Goal: Task Accomplishment & Management: Complete application form

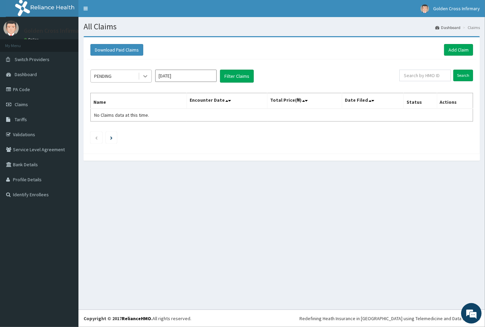
click at [149, 72] on div at bounding box center [145, 76] width 12 height 12
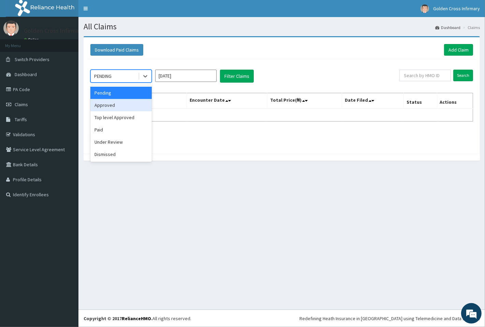
click at [135, 109] on div "Approved" at bounding box center [120, 105] width 61 height 12
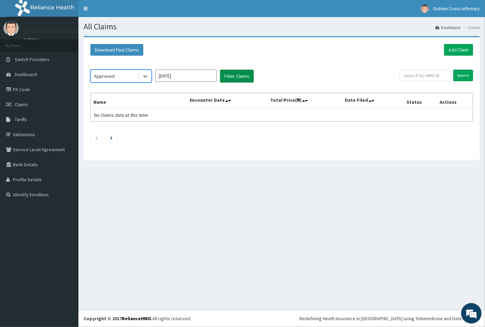
click at [228, 79] on button "Filter Claims" at bounding box center [237, 76] width 34 height 13
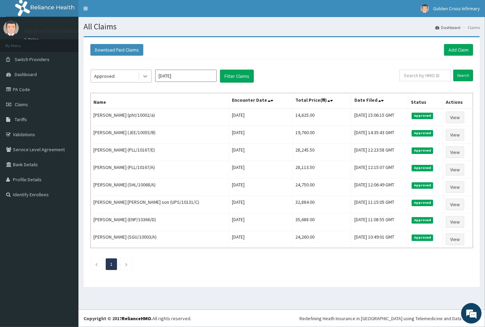
click at [150, 78] on div at bounding box center [145, 76] width 12 height 12
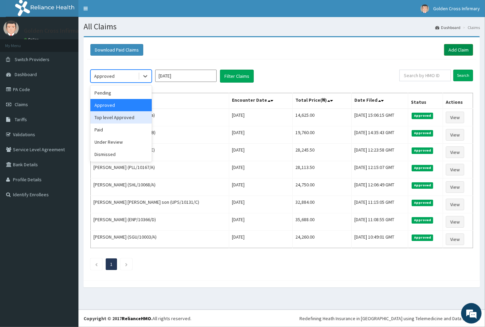
click at [451, 46] on link "Add Claim" at bounding box center [458, 50] width 29 height 12
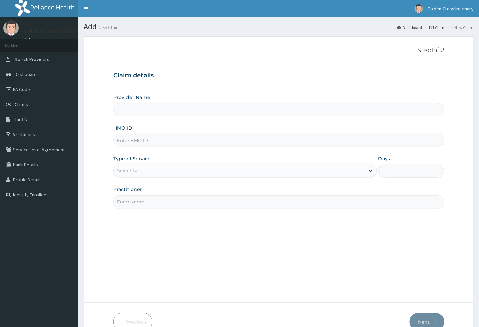
click at [135, 115] on input "Provider Name" at bounding box center [279, 109] width 332 height 13
type input "[GEOGRAPHIC_DATA] (Hospital & Maternity)"
click at [220, 147] on input "HMO ID" at bounding box center [279, 140] width 332 height 13
type input "p"
type input "PLL/10167/E"
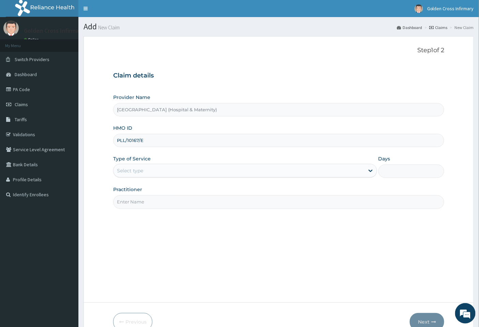
click at [128, 169] on div "Select type" at bounding box center [130, 170] width 26 height 7
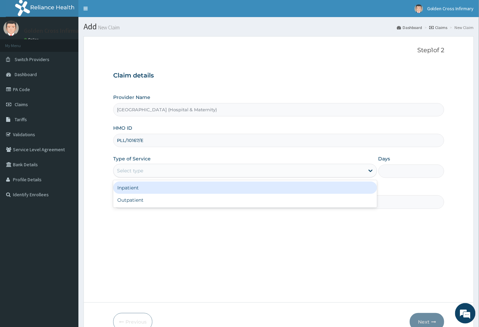
click at [141, 191] on div "Inpatient" at bounding box center [245, 187] width 264 height 12
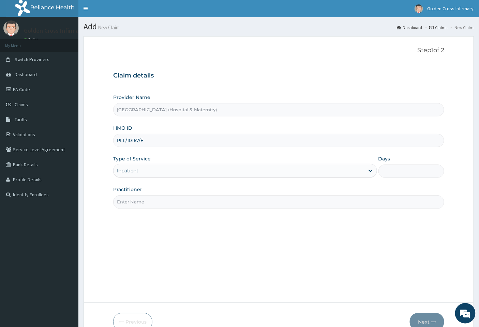
click at [152, 200] on input "Practitioner" at bounding box center [279, 201] width 332 height 13
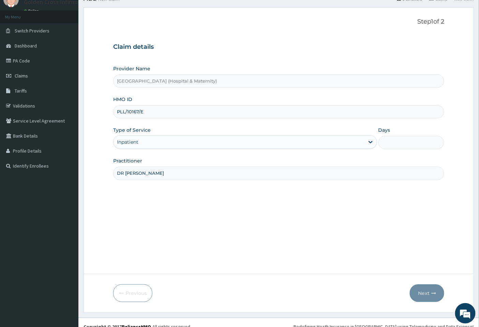
scroll to position [36, 0]
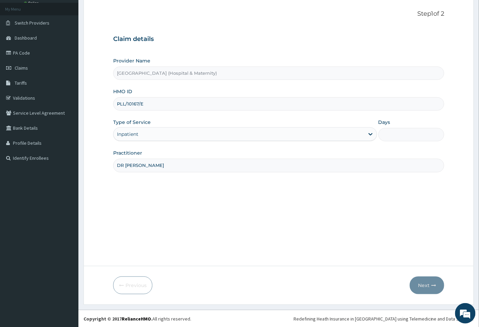
type input "DR [PERSON_NAME]"
click at [362, 218] on div "Step 1 of 2 Claim details Provider Name [GEOGRAPHIC_DATA] (Hospital & Maternity…" at bounding box center [279, 132] width 332 height 245
click at [299, 159] on input "DR [PERSON_NAME]" at bounding box center [279, 165] width 332 height 13
click at [151, 106] on input "PLL/10167/E" at bounding box center [279, 103] width 332 height 13
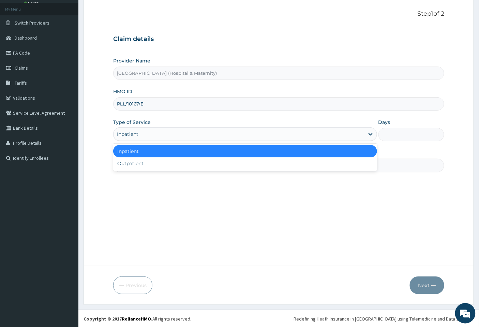
click at [152, 130] on div "Inpatient" at bounding box center [239, 134] width 251 height 11
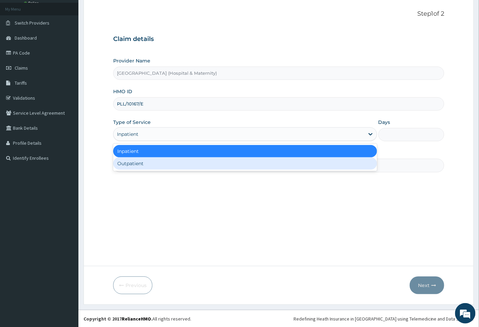
click at [149, 158] on div "Outpatient" at bounding box center [245, 163] width 264 height 12
type input "1"
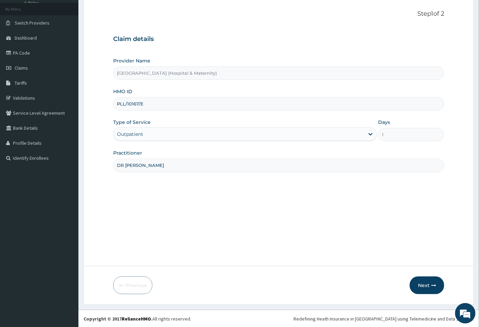
click at [164, 134] on div "Outpatient" at bounding box center [239, 134] width 251 height 11
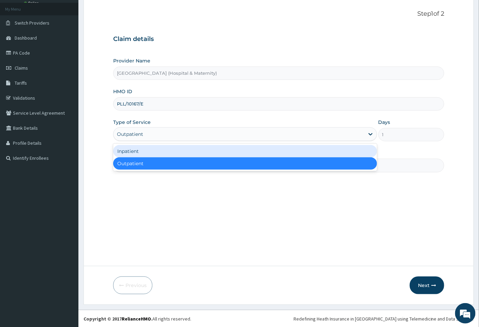
click at [162, 155] on div "Inpatient" at bounding box center [245, 151] width 264 height 12
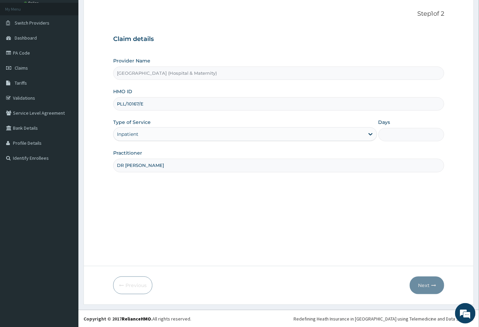
click at [174, 162] on input "DR [PERSON_NAME]" at bounding box center [279, 165] width 332 height 13
type input "D"
click at [209, 216] on div "Step 1 of 2 Claim details Provider Name [GEOGRAPHIC_DATA] (Hospital & Maternity…" at bounding box center [279, 132] width 332 height 245
click at [142, 162] on input "Practitioner" at bounding box center [279, 165] width 332 height 13
type input "GP"
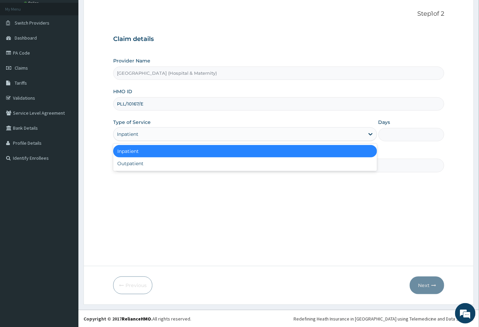
click at [175, 132] on div "Inpatient" at bounding box center [239, 134] width 251 height 11
click at [170, 153] on div "Inpatient" at bounding box center [245, 151] width 264 height 12
click at [188, 141] on div "Inpatient" at bounding box center [245, 134] width 264 height 14
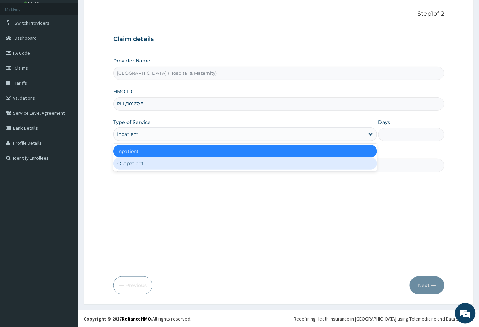
click at [175, 166] on div "Outpatient" at bounding box center [245, 163] width 264 height 12
type input "1"
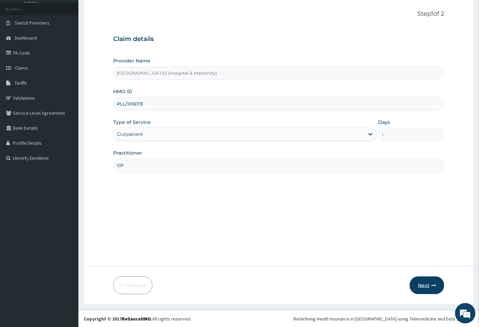
click at [431, 284] on icon "button" at bounding box center [433, 285] width 5 height 5
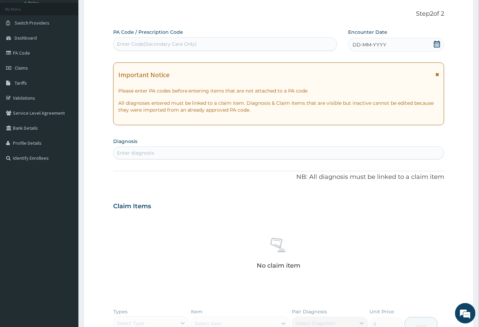
click at [156, 42] on div "Enter Code(Secondary Care Only)" at bounding box center [157, 44] width 80 height 7
type input "PA/9DF58B"
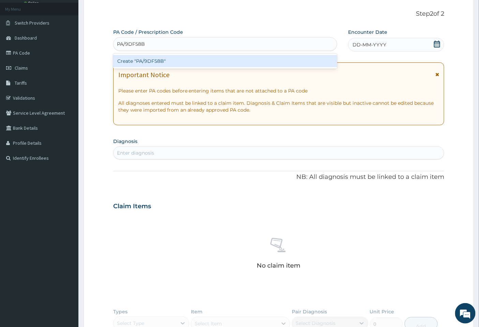
click at [164, 59] on div "Create "PA/9DF58B"" at bounding box center [225, 61] width 224 height 12
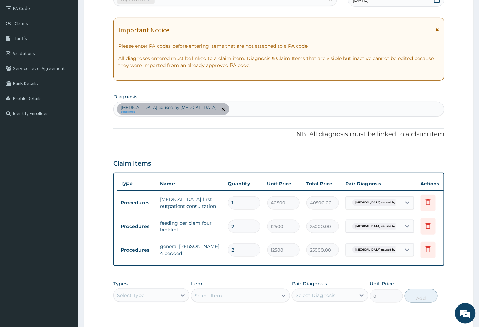
scroll to position [71, 0]
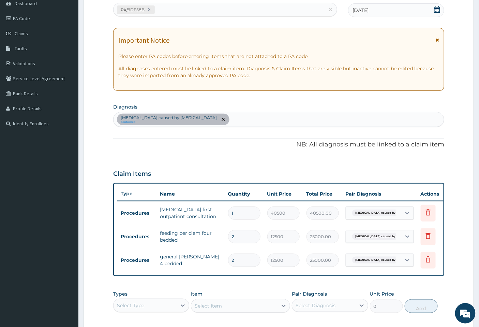
click at [208, 120] on div "[MEDICAL_DATA] caused by [MEDICAL_DATA] confirmed" at bounding box center [279, 119] width 331 height 14
type input "MALAR"
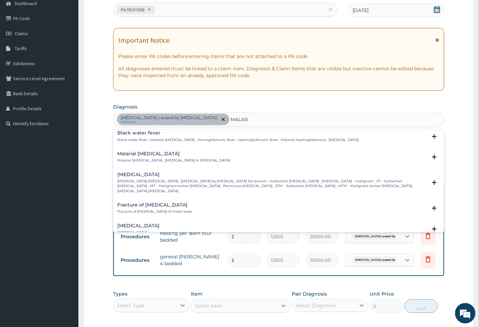
scroll to position [265, 0]
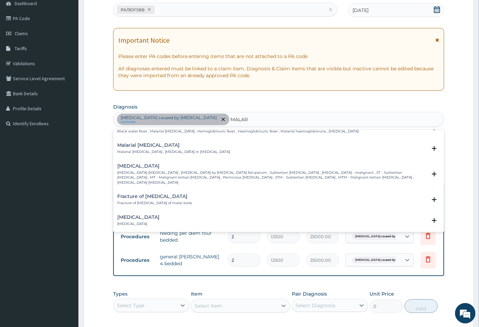
click at [188, 163] on h4 "[MEDICAL_DATA]" at bounding box center [272, 165] width 310 height 5
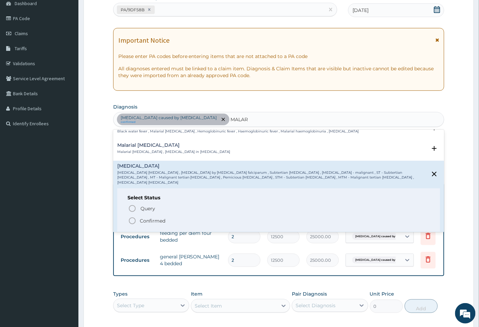
click at [132, 217] on icon "status option filled" at bounding box center [132, 221] width 8 height 8
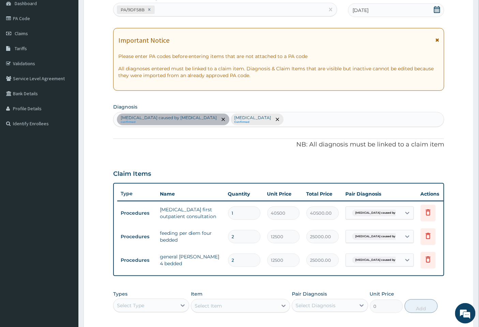
click at [275, 120] on div "[MEDICAL_DATA] caused by [MEDICAL_DATA] confirmed [MEDICAL_DATA] Confirmed" at bounding box center [279, 119] width 331 height 14
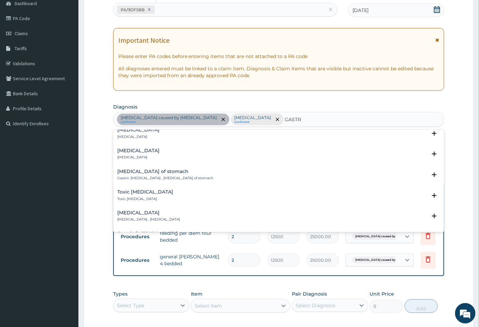
scroll to position [530, 0]
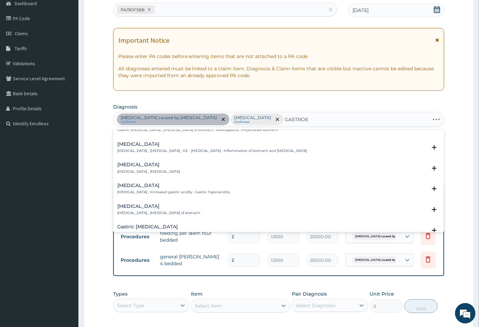
type input "GASTROEN"
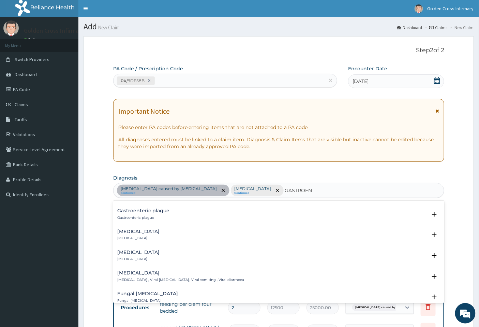
scroll to position [0, 0]
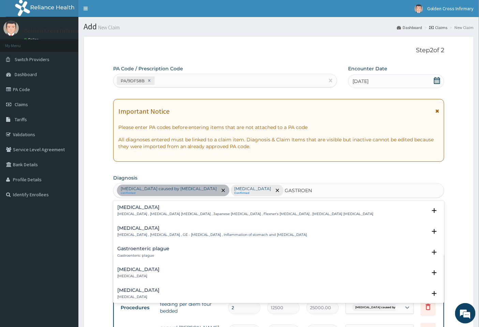
click at [181, 231] on div "[MEDICAL_DATA] [MEDICAL_DATA] , [MEDICAL_DATA] , GE - [MEDICAL_DATA] , Inflamma…" at bounding box center [212, 231] width 190 height 12
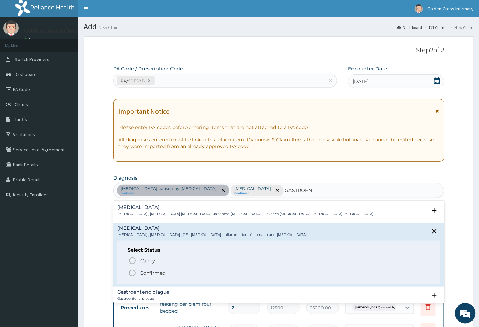
click at [149, 274] on p "Confirmed" at bounding box center [153, 272] width 26 height 7
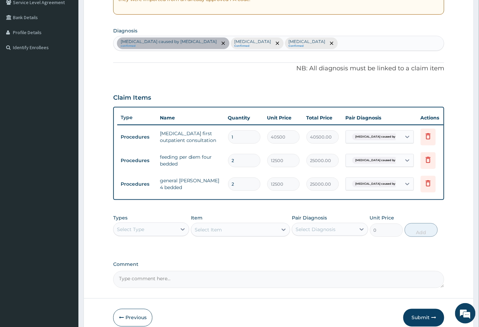
scroll to position [151, 0]
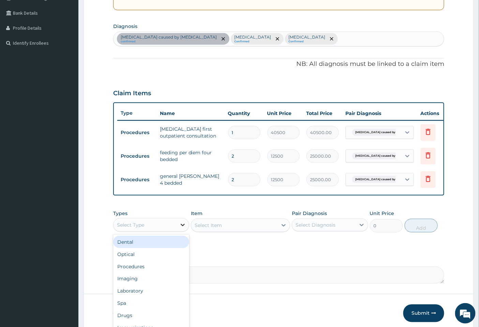
click at [179, 228] on icon at bounding box center [182, 224] width 7 height 7
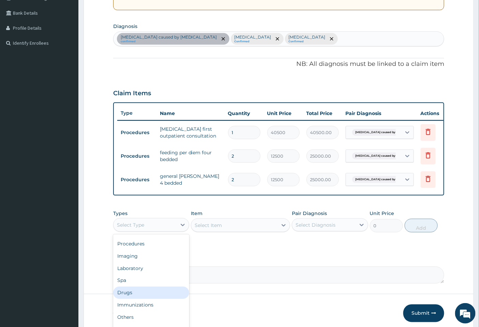
click at [159, 298] on div "Drugs" at bounding box center [151, 292] width 76 height 12
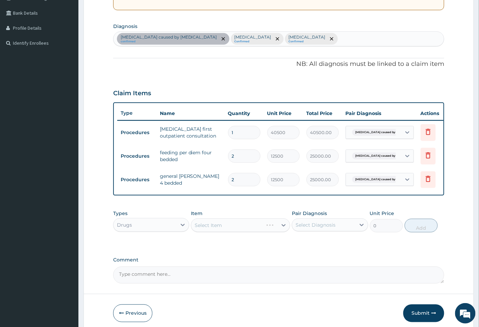
click at [217, 232] on div "Select Item" at bounding box center [240, 225] width 99 height 14
click at [274, 231] on div "Select Item" at bounding box center [234, 225] width 86 height 11
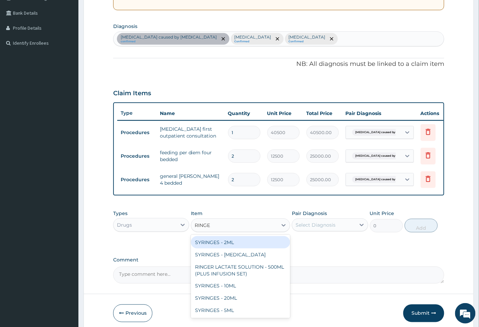
type input "RINGER"
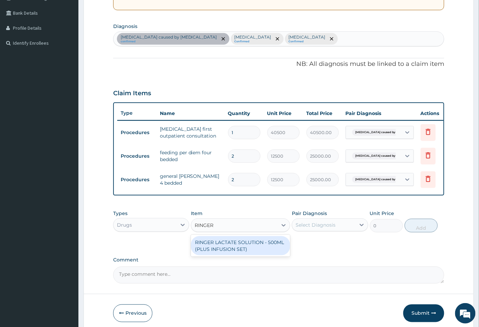
click at [263, 248] on div "RINGER LACTATE SOLUTION - 500ML (PLUS INFUSION SET)" at bounding box center [240, 245] width 99 height 19
type input "1716.0000000000002"
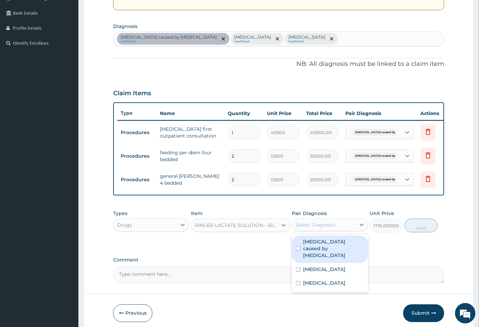
click at [331, 228] on div "Select Diagnosis" at bounding box center [316, 224] width 40 height 7
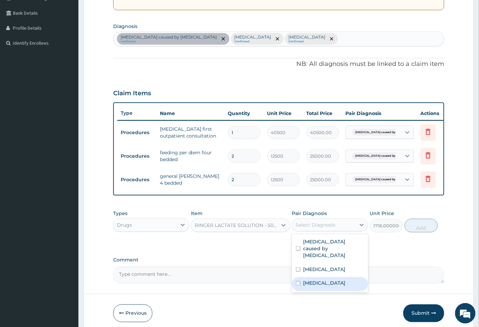
click at [308, 282] on label "[MEDICAL_DATA]" at bounding box center [324, 283] width 42 height 7
checkbox input "true"
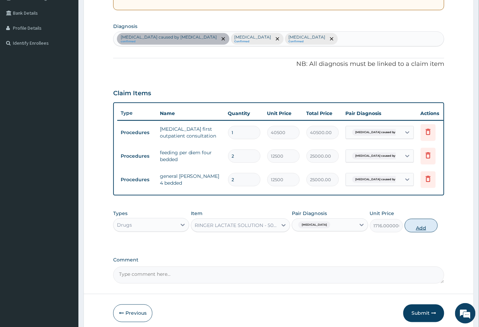
click at [417, 231] on button "Add" at bounding box center [421, 226] width 33 height 14
type input "0"
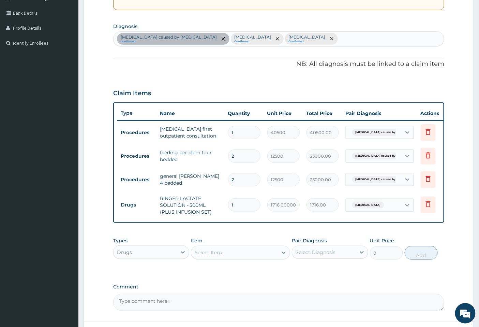
type input "0.00"
type input "2"
type input "3432.00"
type input "2"
click at [468, 207] on form "Step 2 of 2 PA Code / Prescription Code PA/9DF58B Encounter Date [DATE] Importa…" at bounding box center [279, 122] width 391 height 475
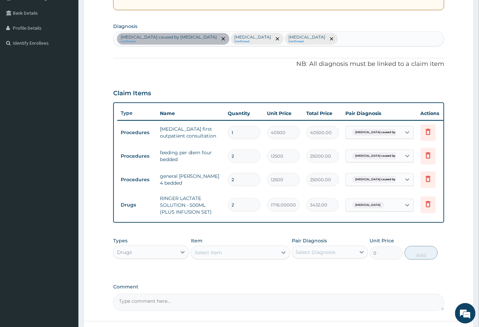
click at [212, 256] on div "Select Item" at bounding box center [208, 252] width 27 height 7
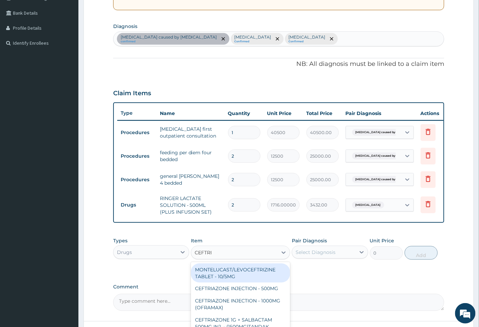
type input "CEFTRIA"
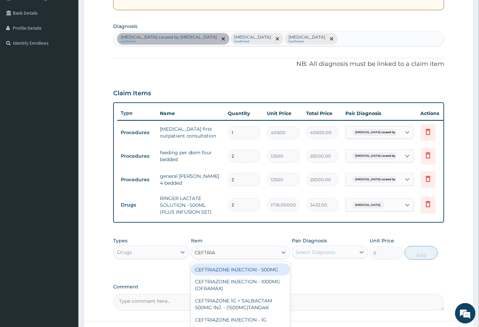
scroll to position [212, 0]
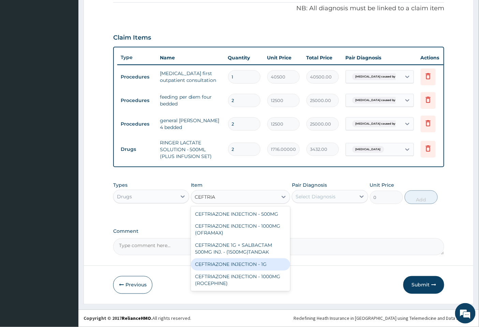
click at [272, 267] on div "CEFTRIAZONE INJECTION - 1G" at bounding box center [240, 264] width 99 height 12
type input "2596"
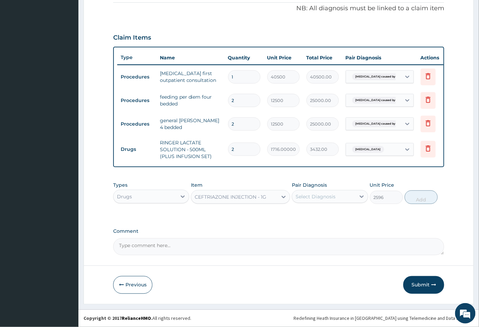
click at [343, 199] on div "Select Diagnosis" at bounding box center [323, 196] width 63 height 11
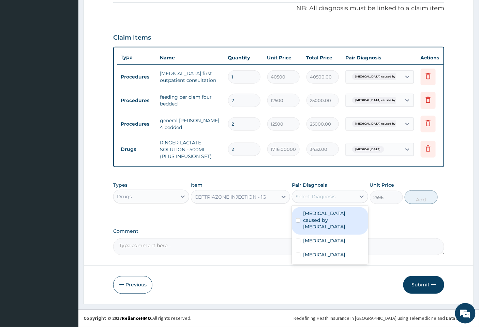
click at [325, 218] on label "[MEDICAL_DATA] caused by [MEDICAL_DATA]" at bounding box center [333, 220] width 61 height 20
checkbox input "true"
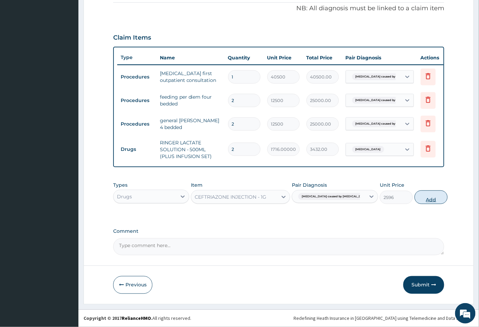
click at [415, 196] on button "Add" at bounding box center [431, 197] width 33 height 14
type input "0"
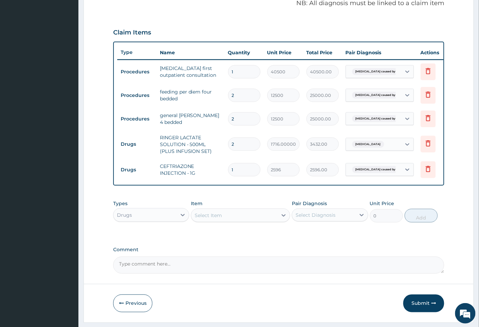
type input "0.00"
type input "2"
type input "5192.00"
type input "2"
click at [461, 145] on form "Step 2 of 2 PA Code / Prescription Code PA/9DF58B Encounter Date [DATE] Importa…" at bounding box center [279, 73] width 391 height 498
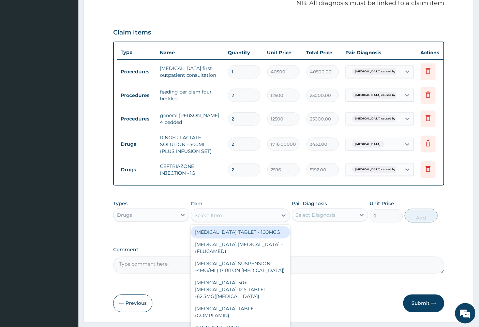
click at [221, 219] on div "Select Item" at bounding box center [208, 215] width 27 height 7
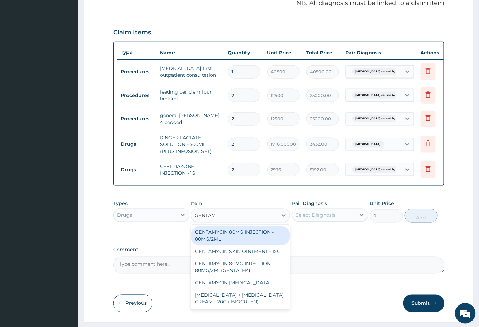
type input "GENTAMY"
click at [261, 245] on div "GENTAMYCIN 80MG INJECTION - 80MG/2ML" at bounding box center [240, 235] width 99 height 19
type input "440.00000000000006"
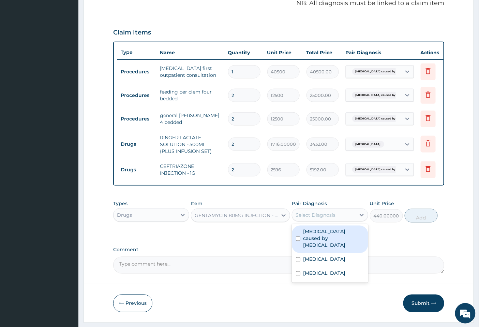
click at [322, 218] on div "Select Diagnosis" at bounding box center [316, 214] width 40 height 7
click at [305, 245] on label "[MEDICAL_DATA] caused by [MEDICAL_DATA]" at bounding box center [333, 238] width 61 height 20
checkbox input "true"
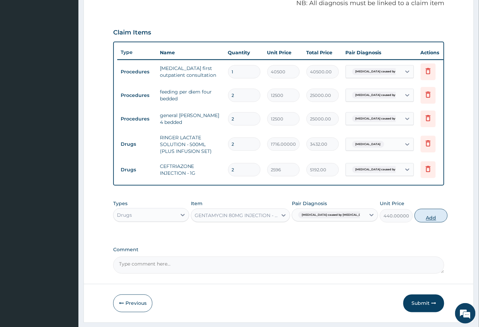
click at [426, 222] on button "Add" at bounding box center [431, 216] width 33 height 14
type input "0"
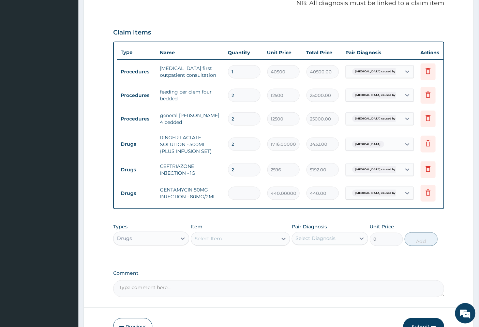
type input "0.00"
type input "2"
type input "880.00"
type input "2"
click at [466, 163] on form "Step 2 of 2 PA Code / Prescription Code PA/9DF58B Encounter Date [DATE] Importa…" at bounding box center [279, 85] width 391 height 522
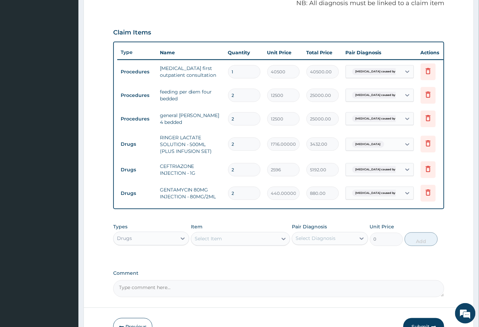
click at [207, 241] on div "Select Item" at bounding box center [208, 238] width 27 height 7
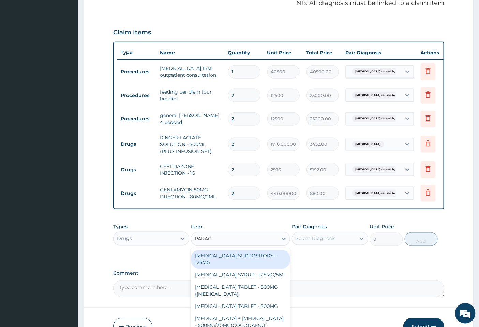
type input "PARACE"
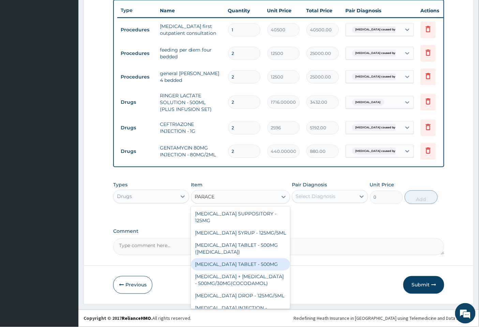
scroll to position [65, 0]
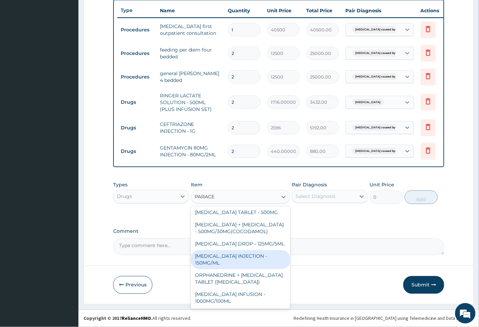
click at [258, 265] on div "[MEDICAL_DATA] INJECTION - 150MG/ML" at bounding box center [240, 259] width 99 height 19
type input "880.0000000000001"
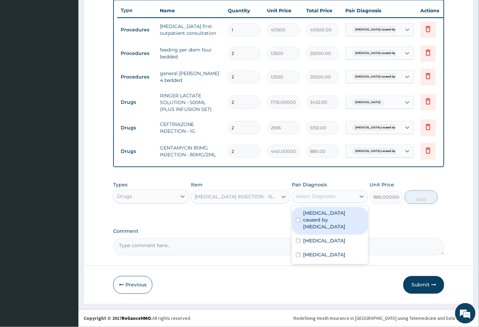
click at [309, 196] on div "Select Diagnosis" at bounding box center [316, 196] width 40 height 7
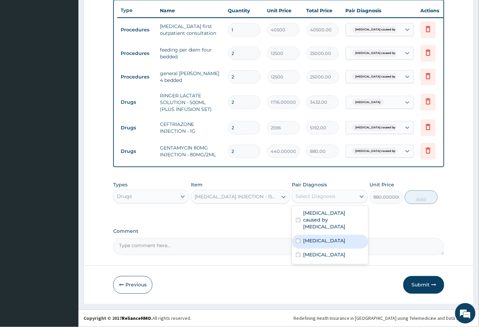
click at [307, 237] on label "[MEDICAL_DATA]" at bounding box center [324, 240] width 42 height 7
checkbox input "true"
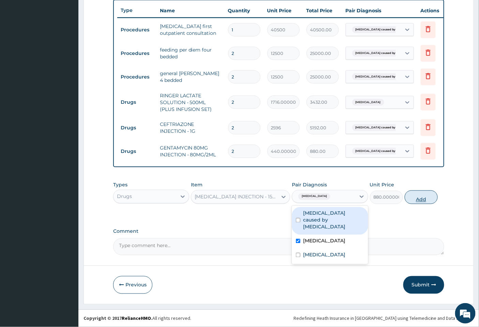
click at [416, 196] on button "Add" at bounding box center [421, 197] width 33 height 14
type input "0"
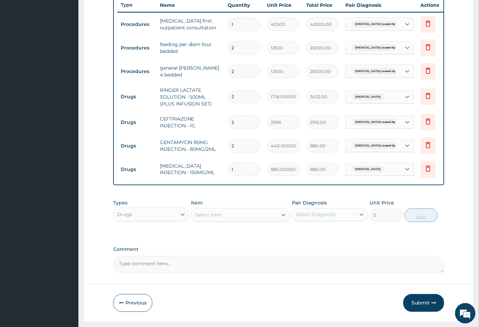
type input "0.00"
type input "2"
type input "1760.00"
type input "2"
click at [460, 148] on form "Step 2 of 2 PA Code / Prescription Code PA/9DF58B Encounter Date [DATE] Importa…" at bounding box center [279, 49] width 391 height 545
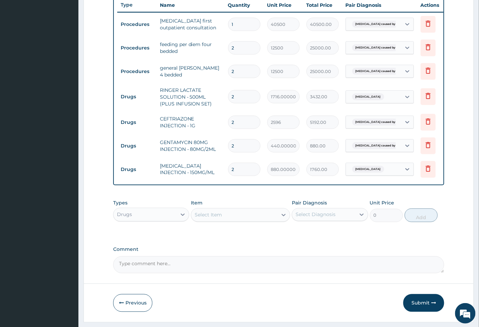
scroll to position [283, 0]
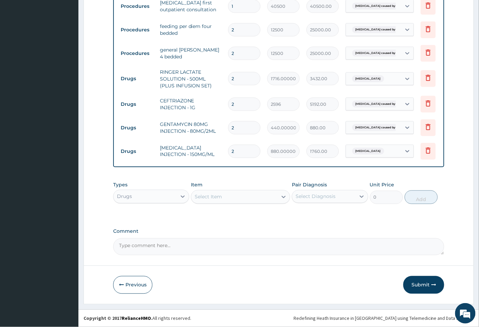
click at [233, 199] on div "Select Item" at bounding box center [234, 196] width 86 height 11
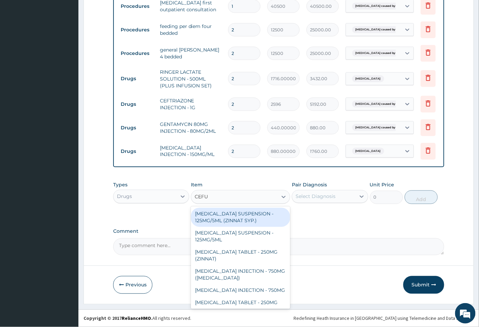
type input "CEFUR"
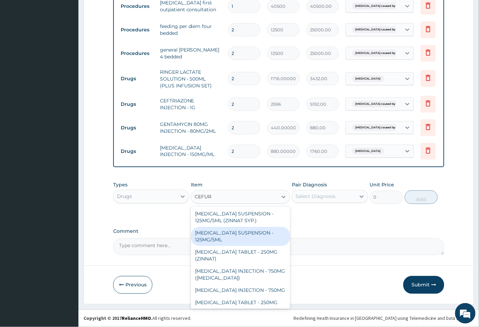
click at [248, 237] on div "[MEDICAL_DATA] SUSPENSION - 125MG/5ML" at bounding box center [240, 236] width 99 height 19
type input "6160.000000000001"
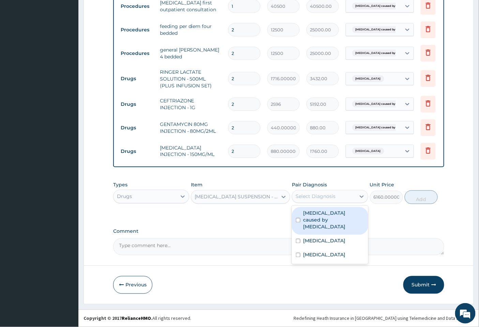
click at [315, 199] on div "Select Diagnosis" at bounding box center [316, 196] width 40 height 7
click at [321, 222] on label "[MEDICAL_DATA] caused by [MEDICAL_DATA]" at bounding box center [333, 220] width 61 height 20
checkbox input "true"
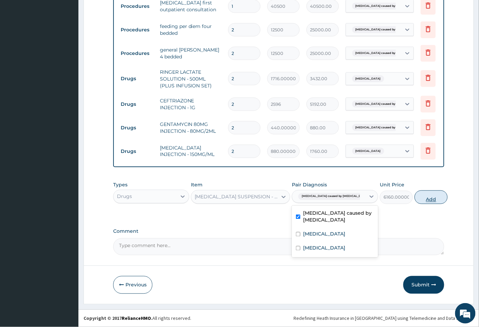
click at [430, 198] on button "Add" at bounding box center [431, 197] width 33 height 14
type input "0"
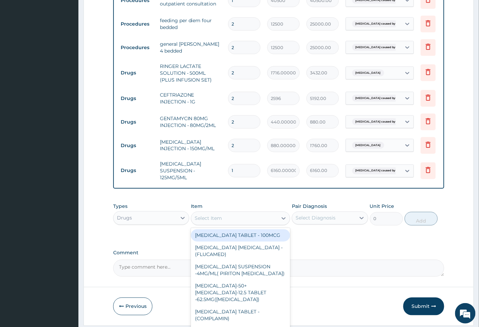
click at [206, 220] on div "Select Item" at bounding box center [234, 218] width 86 height 11
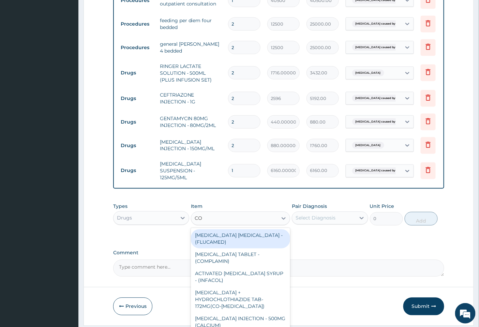
type input "COA"
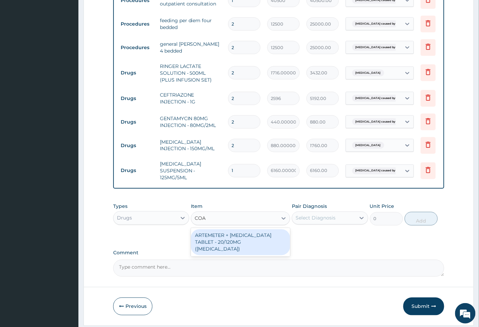
click at [208, 239] on div "ARTEMETER + [MEDICAL_DATA] TABLET - 20/120MG ([MEDICAL_DATA])" at bounding box center [240, 242] width 99 height 26
type input "330"
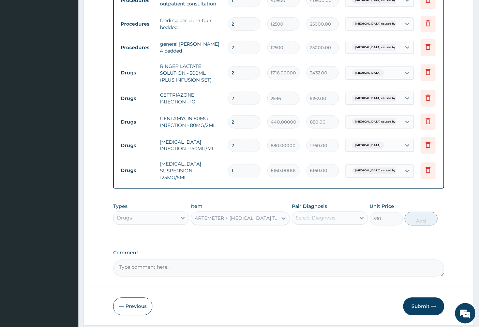
click at [329, 220] on div "Select Diagnosis" at bounding box center [316, 218] width 40 height 7
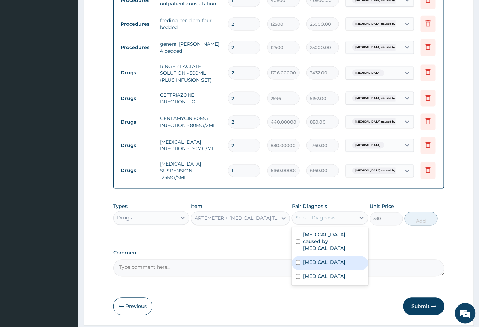
click at [329, 259] on label "[MEDICAL_DATA]" at bounding box center [324, 262] width 42 height 7
checkbox input "true"
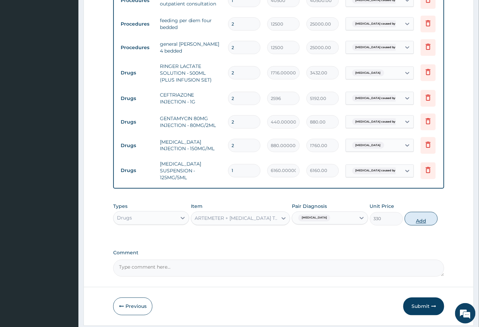
click at [424, 225] on button "Add" at bounding box center [421, 219] width 33 height 14
type input "0"
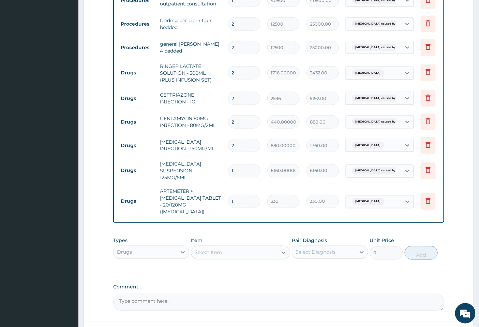
type input "0.00"
type input "6"
type input "1980.00"
type input "6"
click at [470, 188] on form "Step 2 of 2 PA Code / Prescription Code PA/9DF58B Encounter Date [DATE] Importa…" at bounding box center [279, 56] width 391 height 607
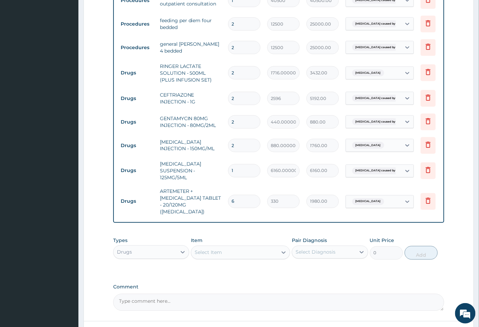
click at [231, 250] on div "Select Item" at bounding box center [234, 252] width 86 height 11
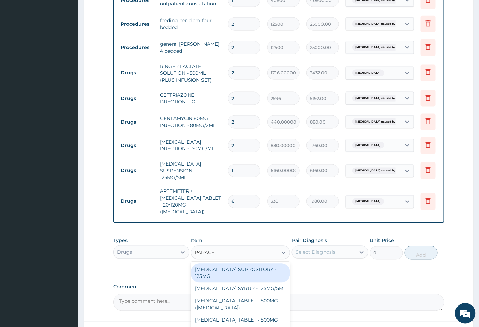
type input "PARACET"
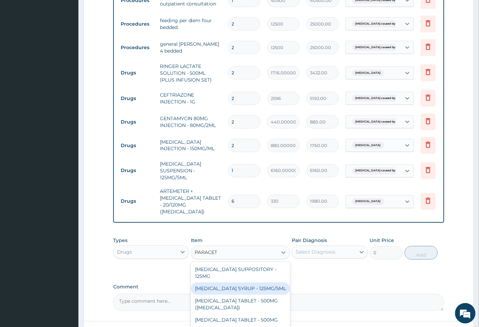
click at [243, 282] on div "[MEDICAL_DATA] SYRUP - 125MG/5ML" at bounding box center [240, 288] width 99 height 12
type input "1320"
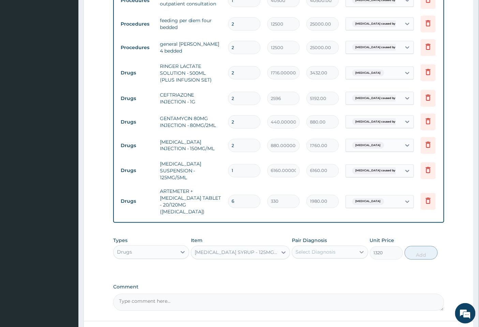
click at [361, 252] on icon at bounding box center [361, 252] width 7 height 7
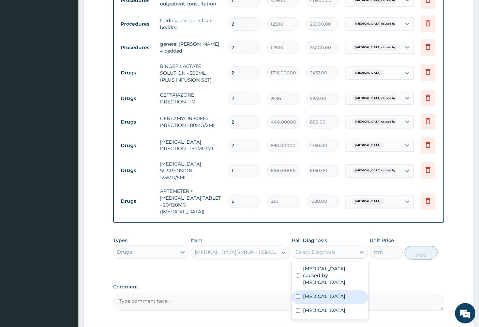
click at [336, 293] on label "[MEDICAL_DATA]" at bounding box center [324, 296] width 42 height 7
checkbox input "true"
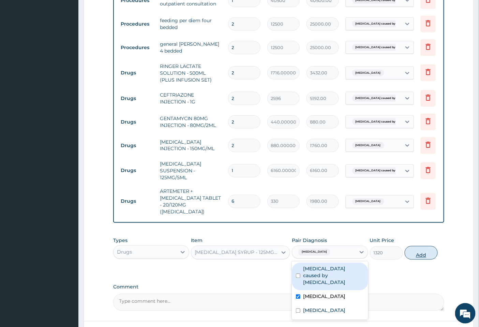
click at [424, 257] on button "Add" at bounding box center [421, 253] width 33 height 14
type input "0"
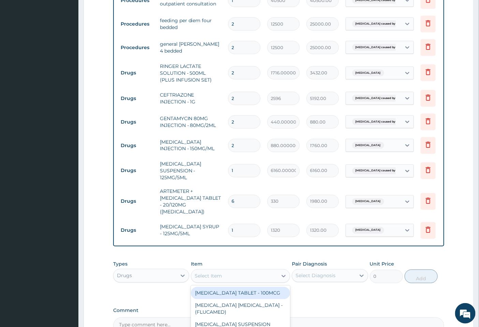
click at [212, 273] on div "Select Item" at bounding box center [208, 276] width 27 height 7
click at [169, 275] on div "Drugs" at bounding box center [145, 275] width 63 height 11
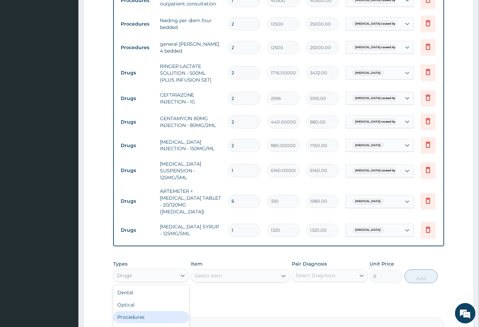
scroll to position [23, 0]
click at [147, 316] on div "Laboratory" at bounding box center [151, 319] width 76 height 12
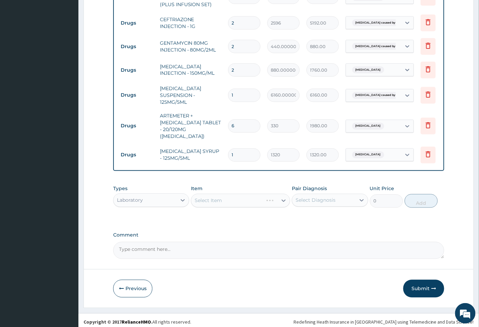
scroll to position [362, 0]
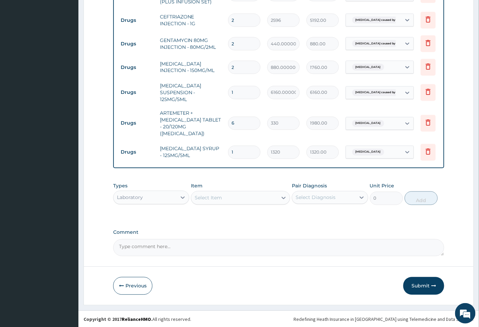
click at [202, 195] on div "Select Item" at bounding box center [240, 198] width 99 height 14
click at [210, 196] on div "Select Item" at bounding box center [208, 197] width 27 height 7
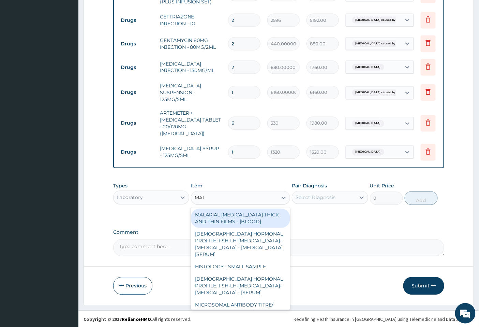
type input "MALA"
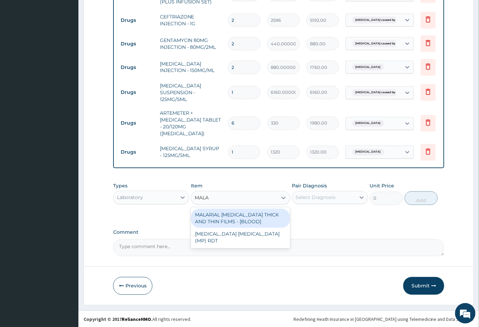
click at [203, 212] on div "MALARIAL [MEDICAL_DATA] THICK AND THIN FILMS - [BLOOD]" at bounding box center [240, 218] width 99 height 19
type input "3937.5"
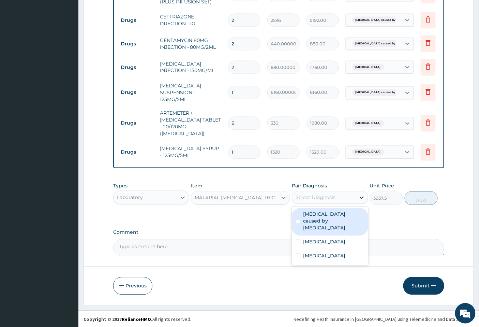
click at [362, 196] on icon at bounding box center [361, 197] width 7 height 7
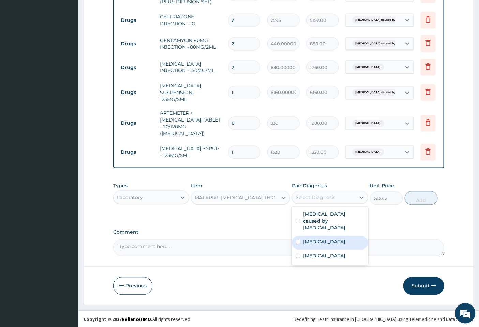
drag, startPoint x: 338, startPoint y: 236, endPoint x: 395, endPoint y: 214, distance: 61.4
click at [338, 238] on label "[MEDICAL_DATA]" at bounding box center [324, 241] width 42 height 7
checkbox input "true"
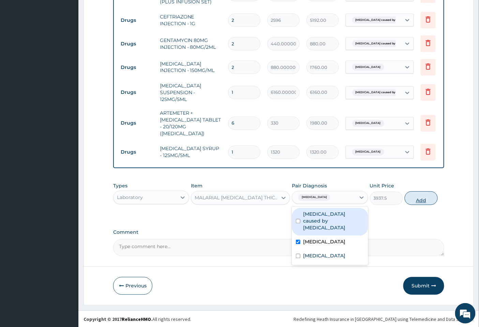
click at [416, 200] on button "Add" at bounding box center [421, 198] width 33 height 14
type input "0"
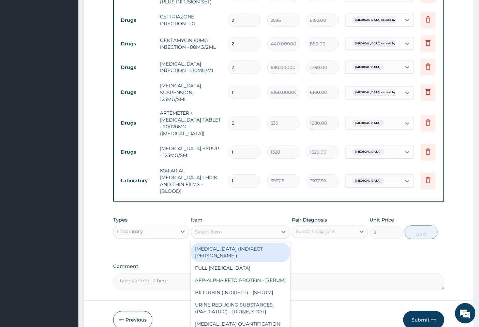
click at [266, 226] on div "Select Item" at bounding box center [234, 231] width 86 height 11
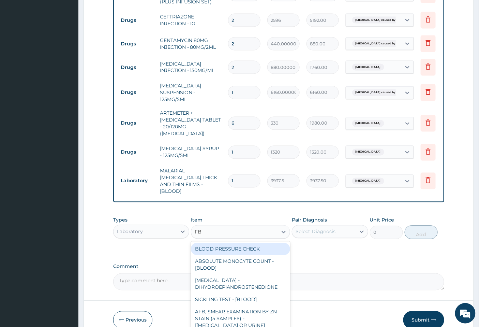
type input "FBC"
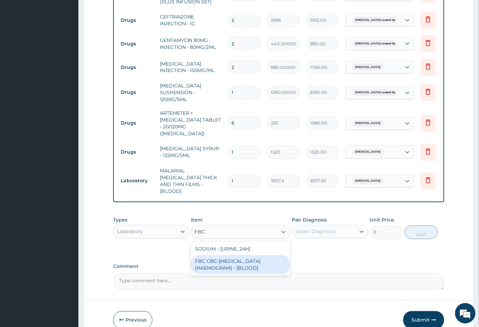
click at [250, 255] on div "FBC CBC-[MEDICAL_DATA] (HAEMOGRAM) - [BLOOD]" at bounding box center [240, 264] width 99 height 19
type input "9000"
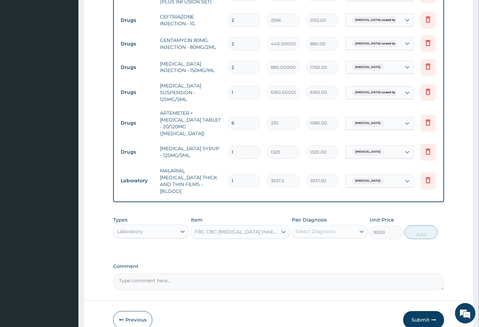
click at [346, 227] on div "Select Diagnosis" at bounding box center [323, 231] width 63 height 11
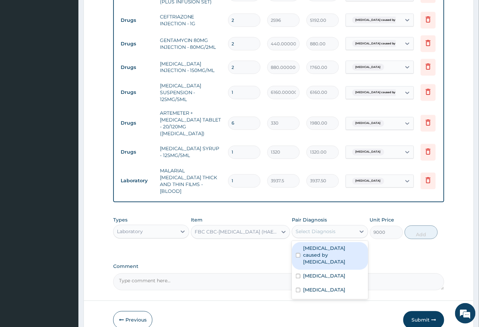
click at [333, 245] on label "[MEDICAL_DATA] caused by [MEDICAL_DATA]" at bounding box center [333, 255] width 61 height 20
checkbox input "true"
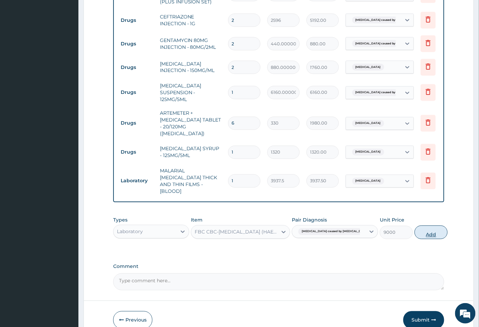
click at [422, 225] on button "Add" at bounding box center [431, 232] width 33 height 14
type input "0"
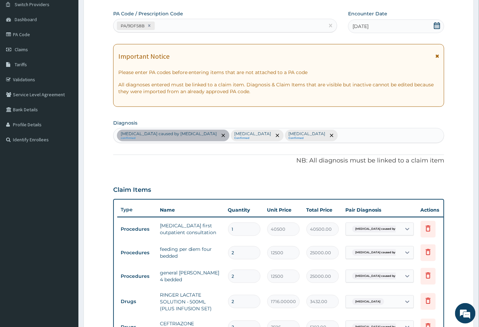
scroll to position [0, 0]
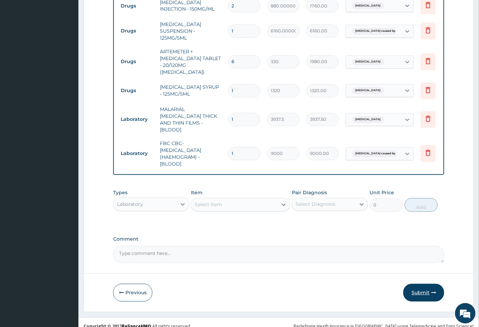
click at [427, 285] on button "Submit" at bounding box center [423, 293] width 41 height 18
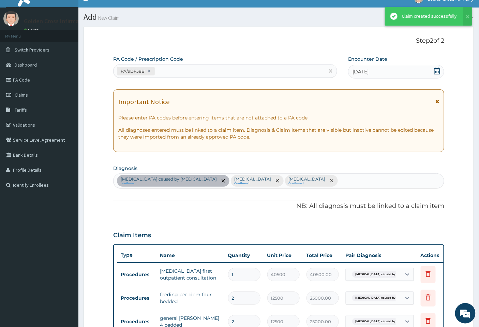
scroll to position [423, 0]
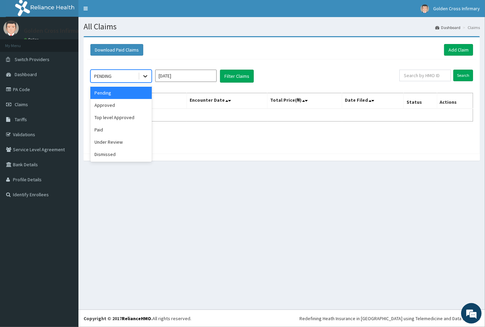
click at [145, 76] on icon at bounding box center [145, 76] width 7 height 7
click at [139, 104] on div "Approved" at bounding box center [120, 105] width 61 height 12
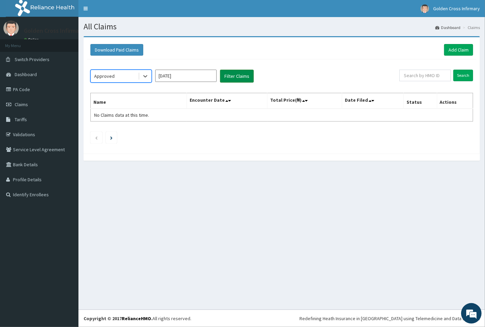
click at [230, 74] on button "Filter Claims" at bounding box center [237, 76] width 34 height 13
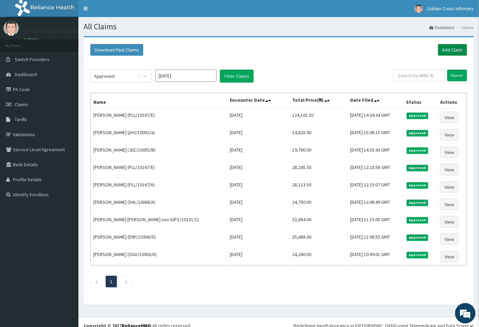
click at [456, 46] on link "Add Claim" at bounding box center [452, 50] width 29 height 12
